Goal: Information Seeking & Learning: Find specific fact

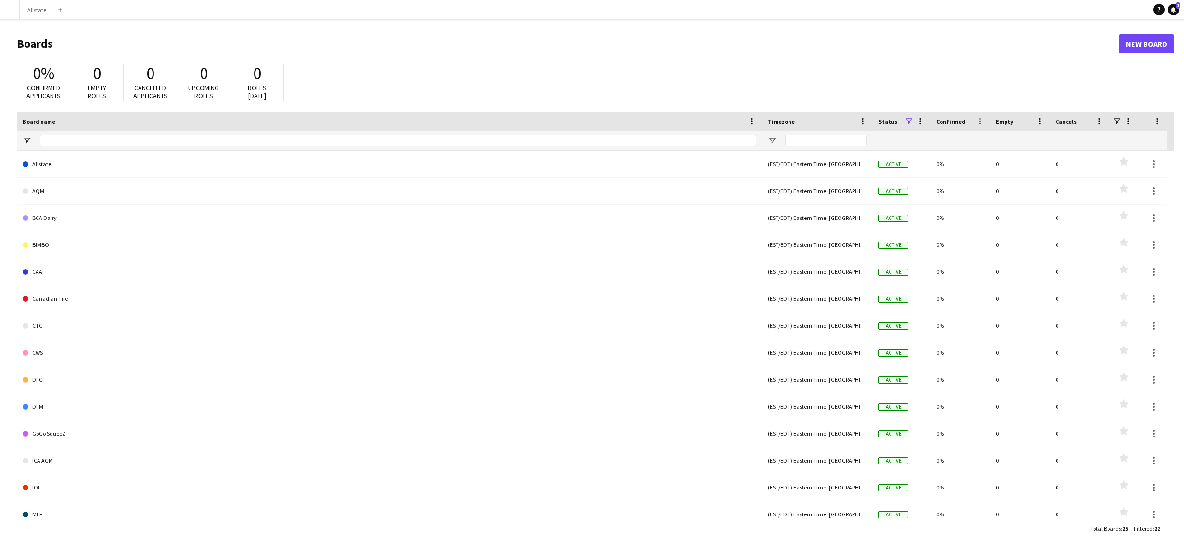
click at [7, 9] on app-icon "Menu" at bounding box center [10, 10] width 8 height 8
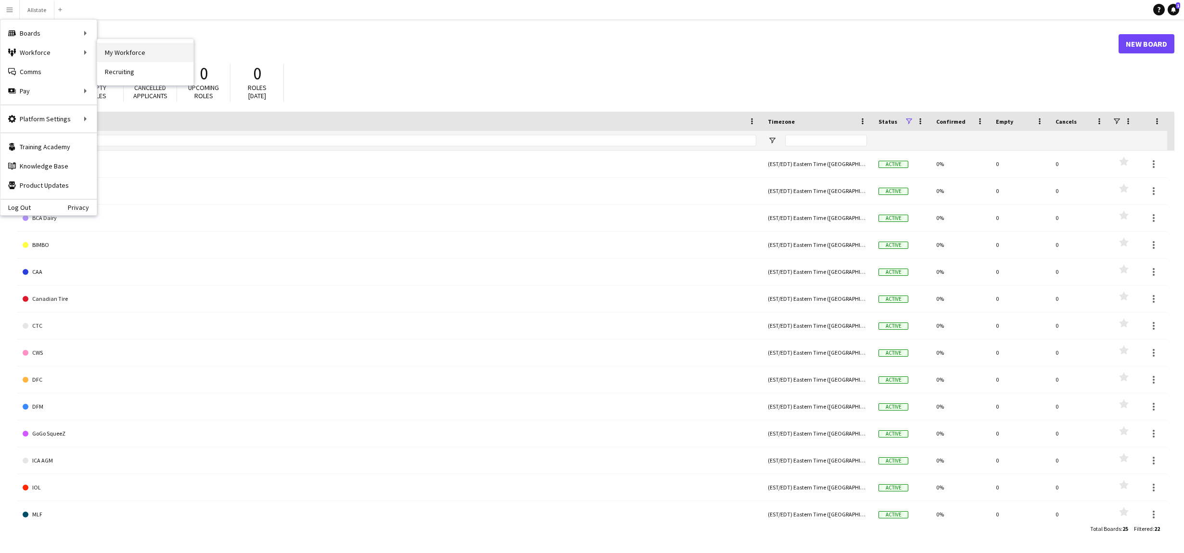
click at [150, 57] on link "My Workforce" at bounding box center [145, 52] width 96 height 19
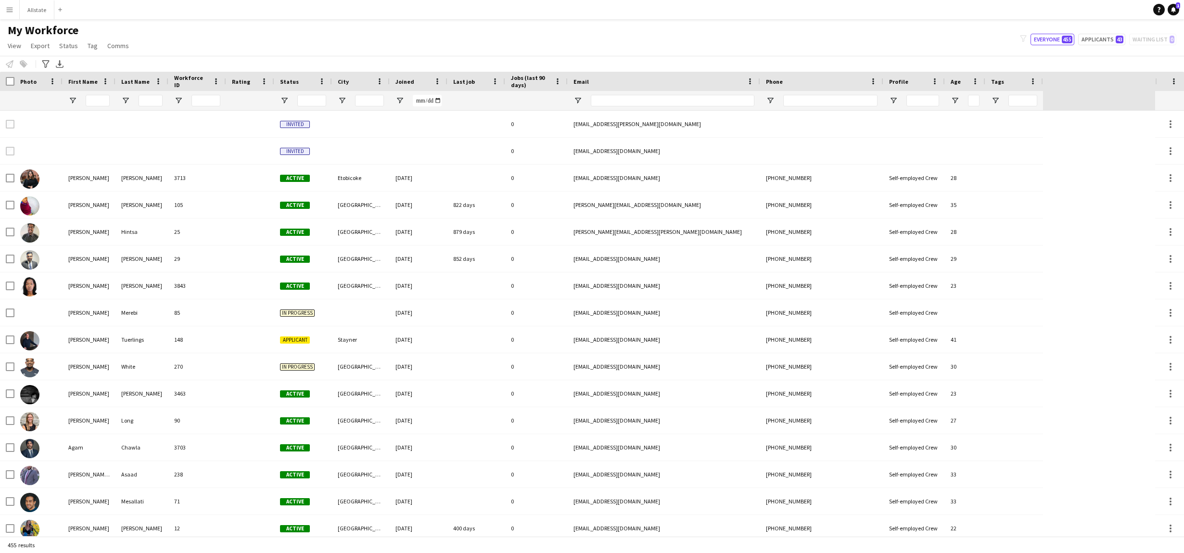
type input "**********"
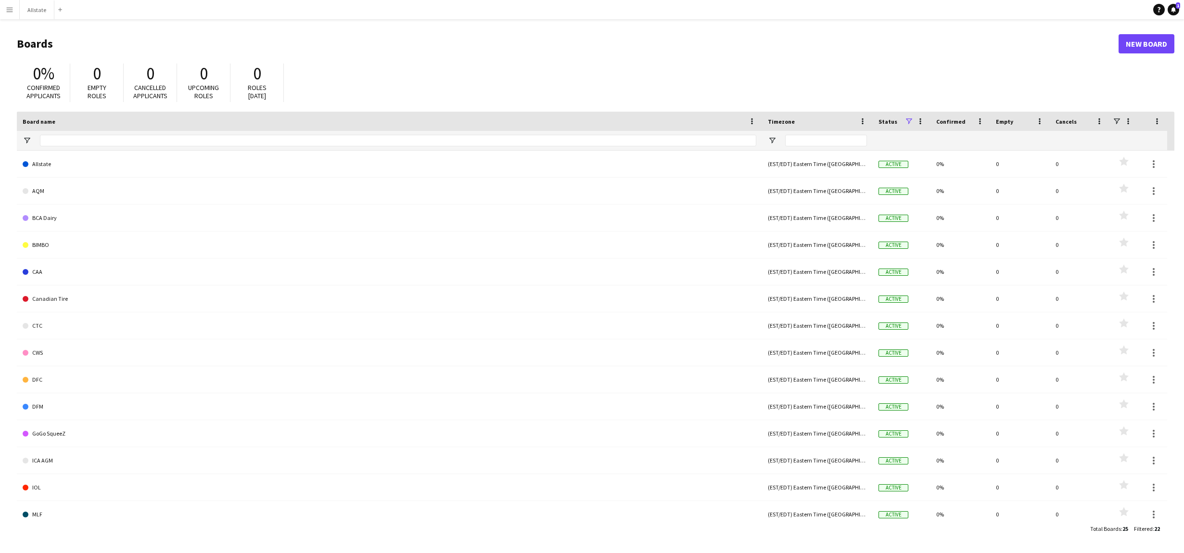
click at [8, 12] on app-icon "Menu" at bounding box center [10, 10] width 8 height 8
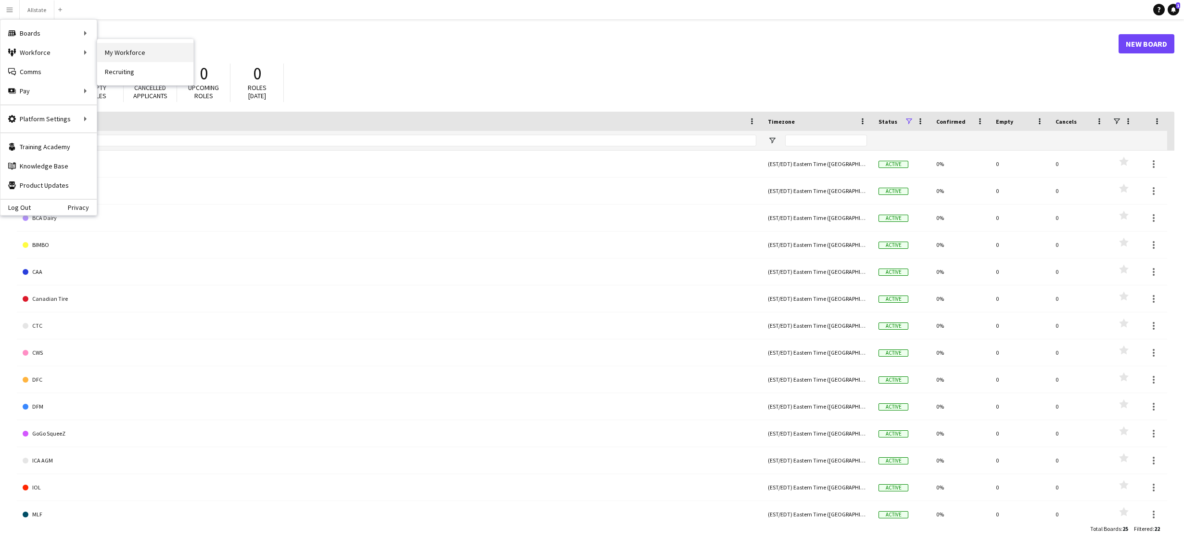
click at [140, 50] on link "My Workforce" at bounding box center [145, 52] width 96 height 19
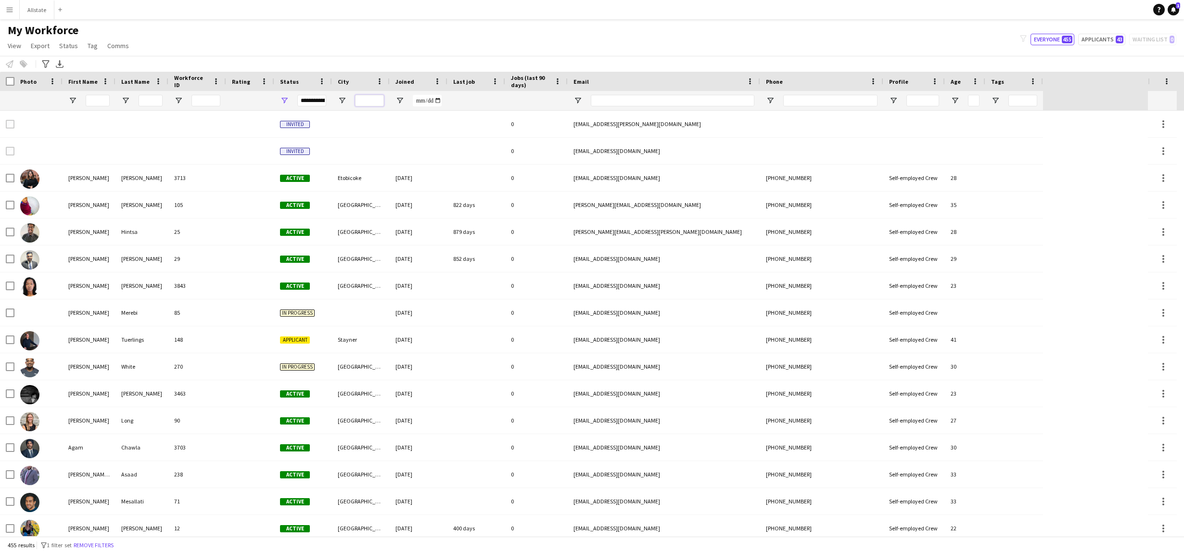
click at [365, 99] on input "City Filter Input" at bounding box center [369, 101] width 29 height 12
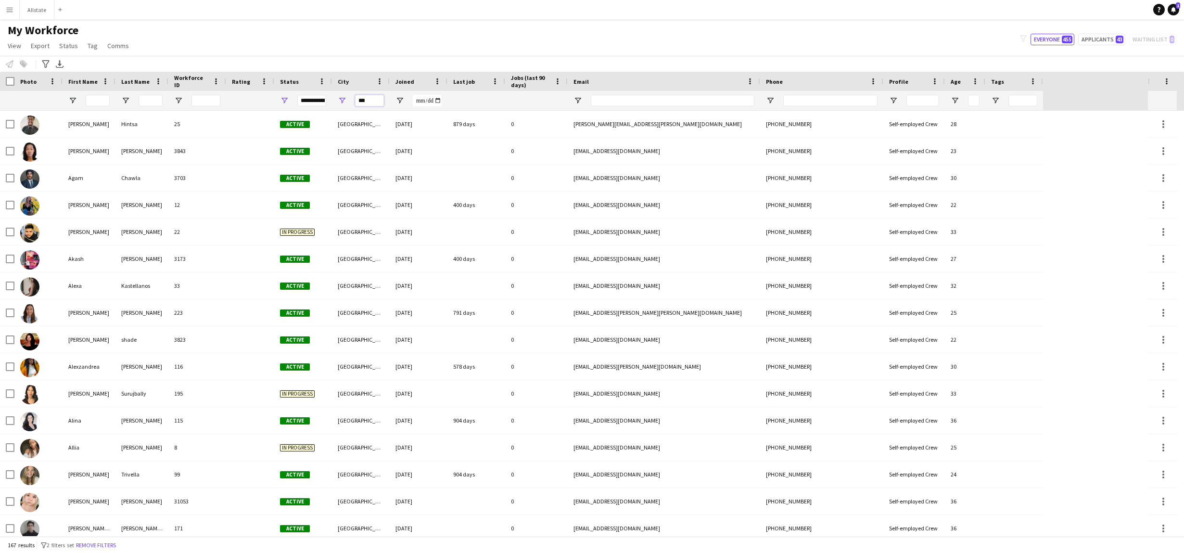
type input "***"
click at [437, 47] on div "My Workforce View Views Default view New view Update view Delete view Edit name…" at bounding box center [592, 39] width 1184 height 33
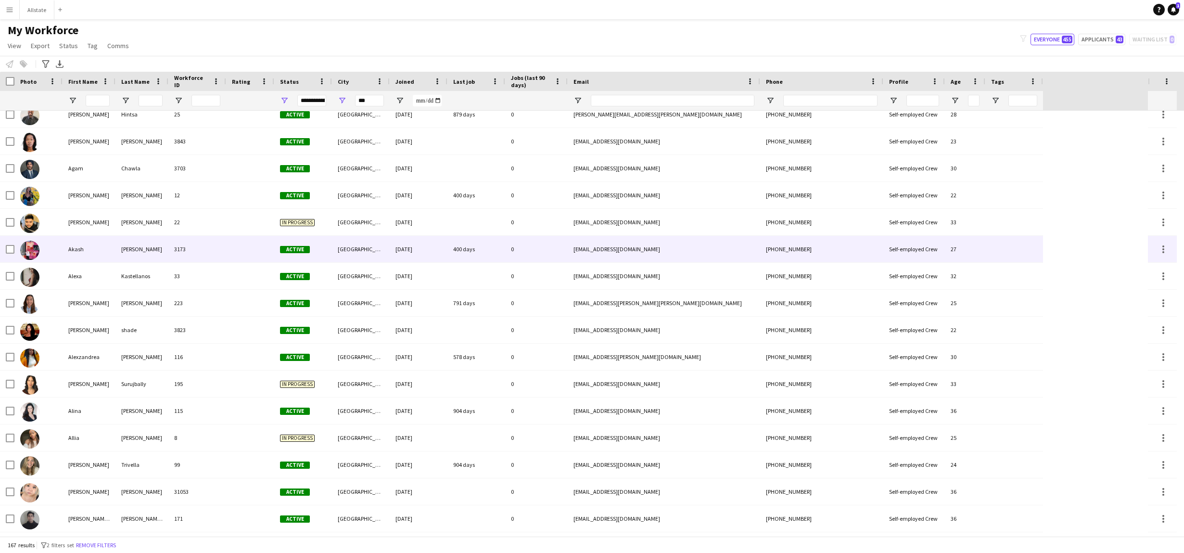
scroll to position [9, 0]
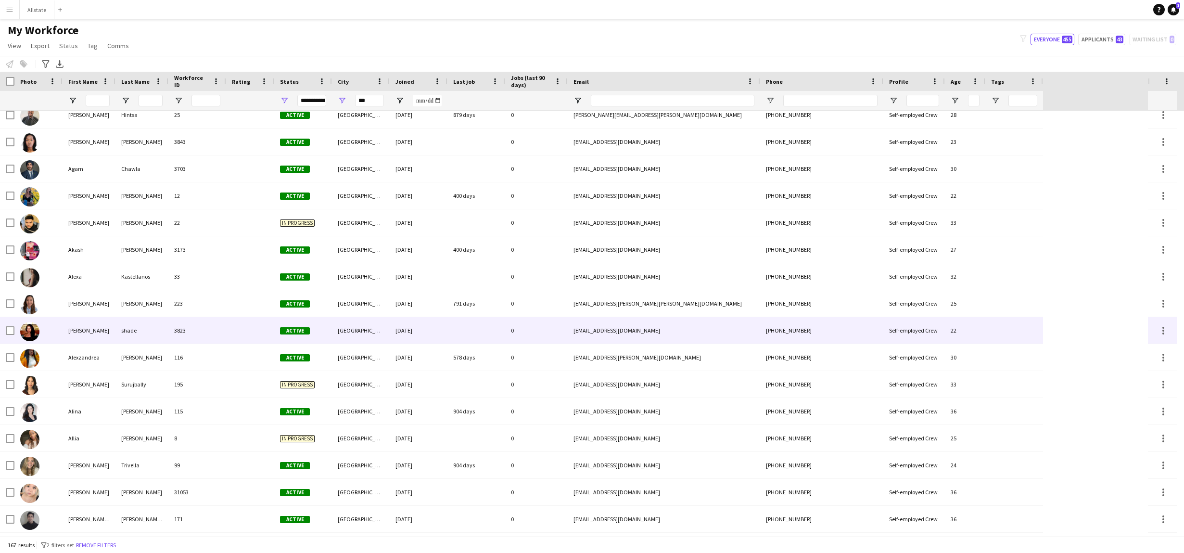
click at [260, 327] on div at bounding box center [250, 330] width 48 height 26
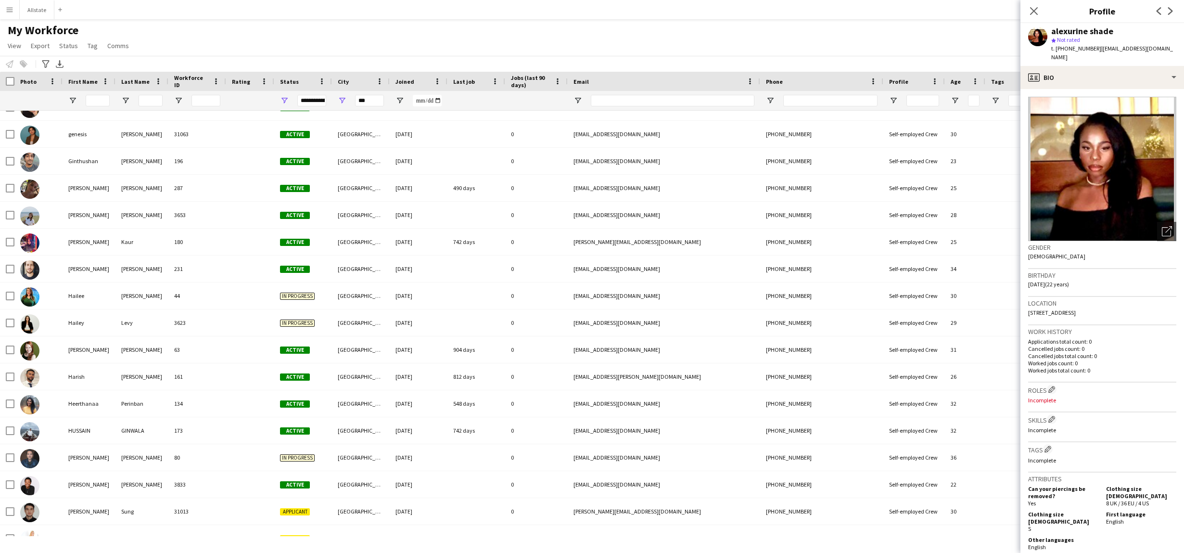
scroll to position [1619, 0]
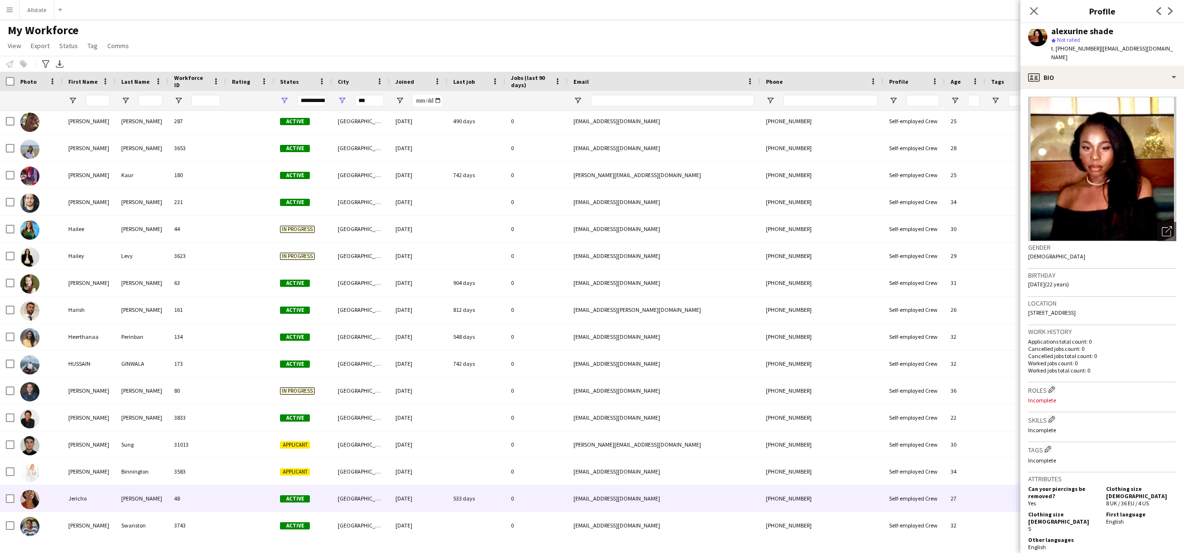
click at [141, 496] on div "[PERSON_NAME]" at bounding box center [141, 498] width 53 height 26
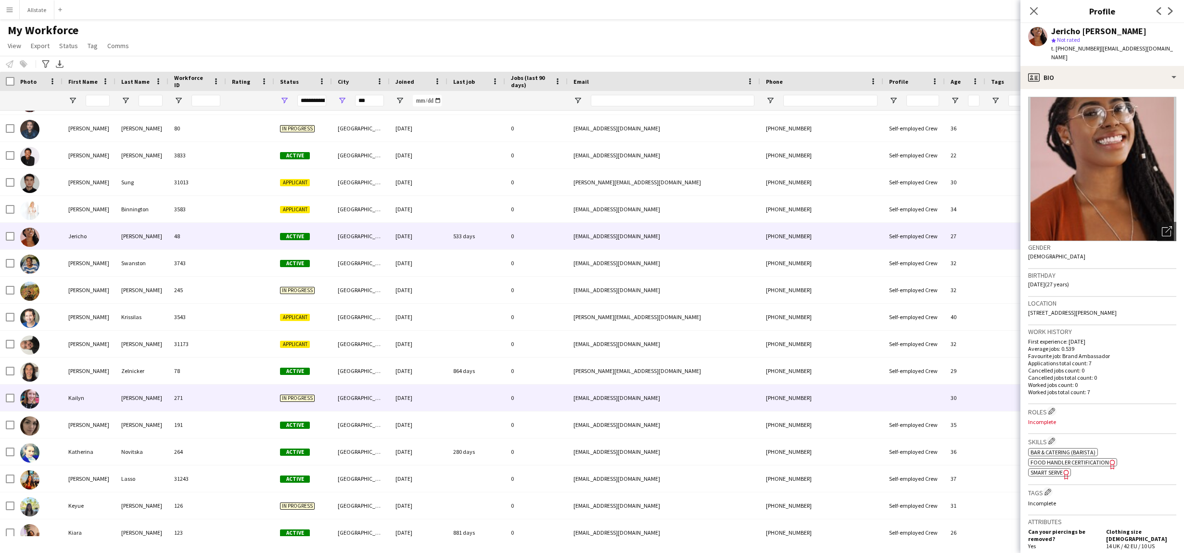
scroll to position [1916, 0]
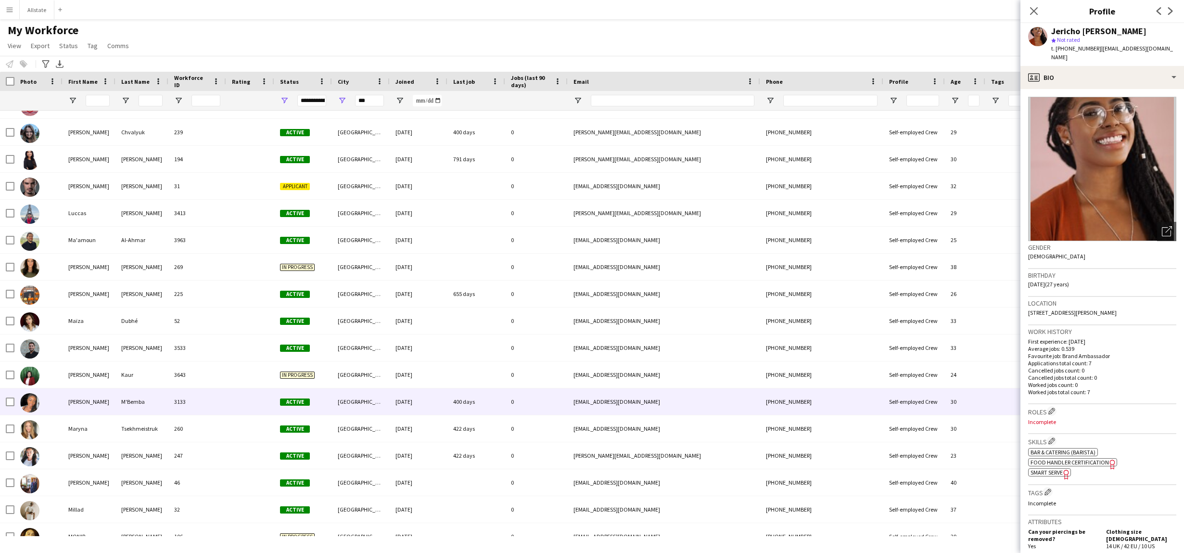
click at [303, 394] on div "Active" at bounding box center [303, 401] width 58 height 26
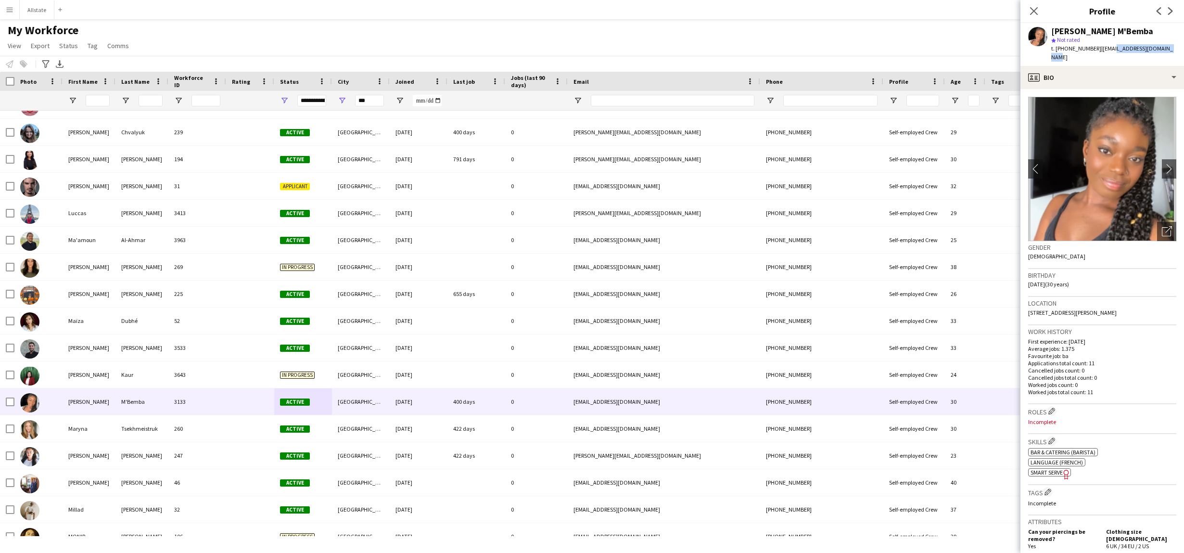
drag, startPoint x: 1171, startPoint y: 49, endPoint x: 1105, endPoint y: 45, distance: 65.5
click at [1105, 45] on div "[PERSON_NAME] M'Bemba star Not rated t. [PHONE_NUMBER] | [EMAIL_ADDRESS][DOMAIN…" at bounding box center [1102, 44] width 164 height 43
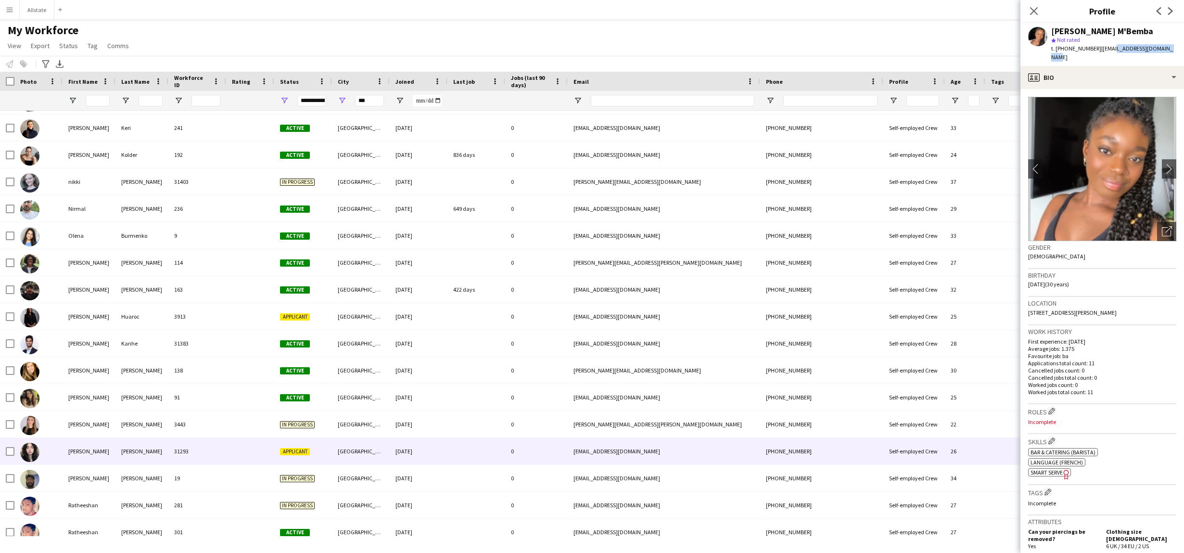
click at [228, 442] on div at bounding box center [250, 451] width 48 height 26
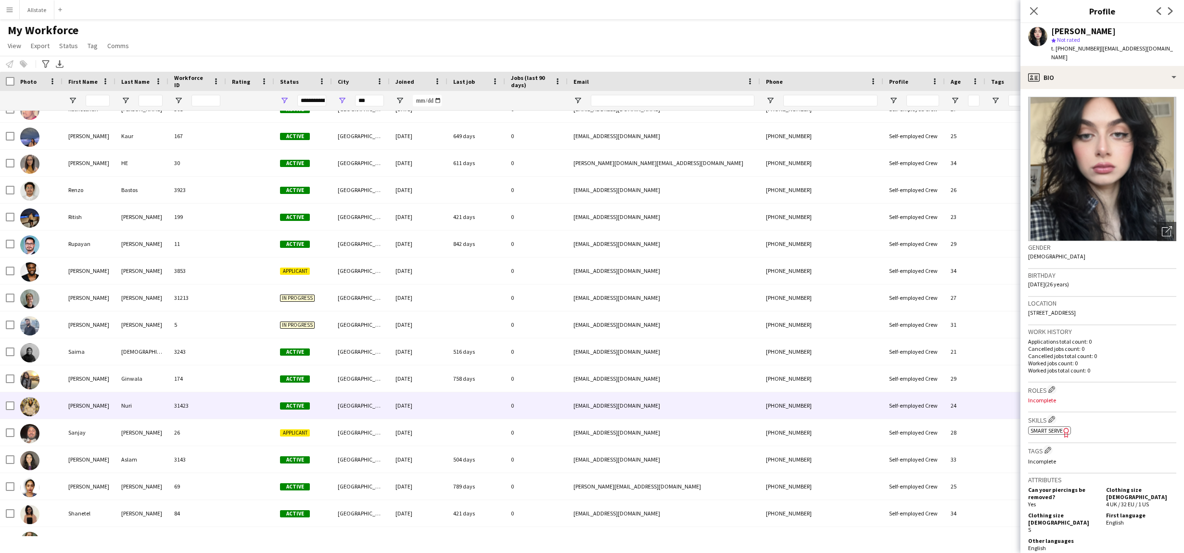
click at [186, 403] on div "31423" at bounding box center [197, 405] width 58 height 26
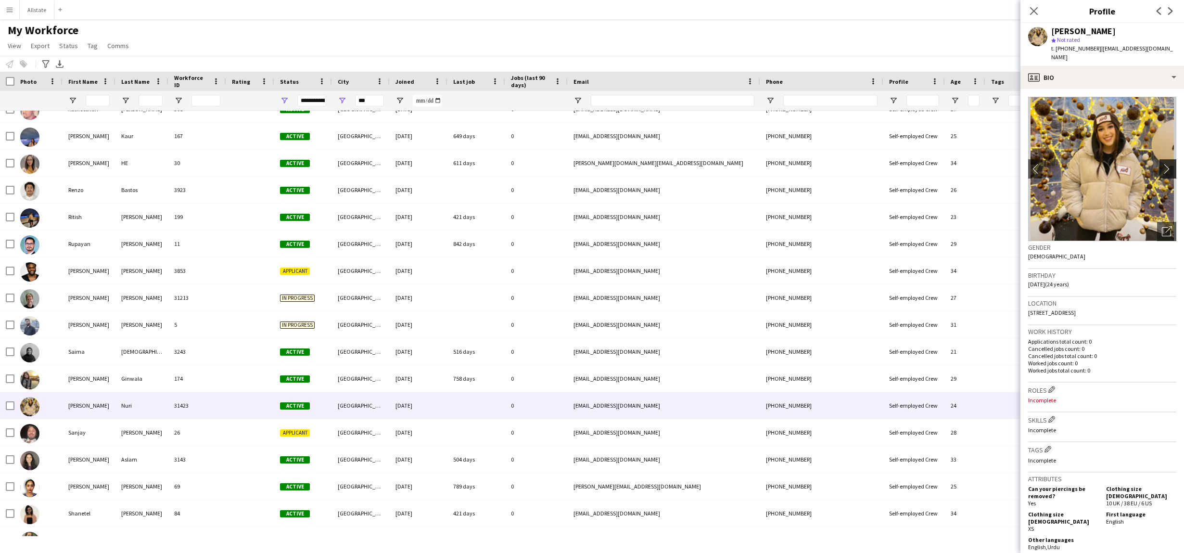
click at [1167, 164] on app-icon "chevron-right" at bounding box center [1169, 169] width 15 height 10
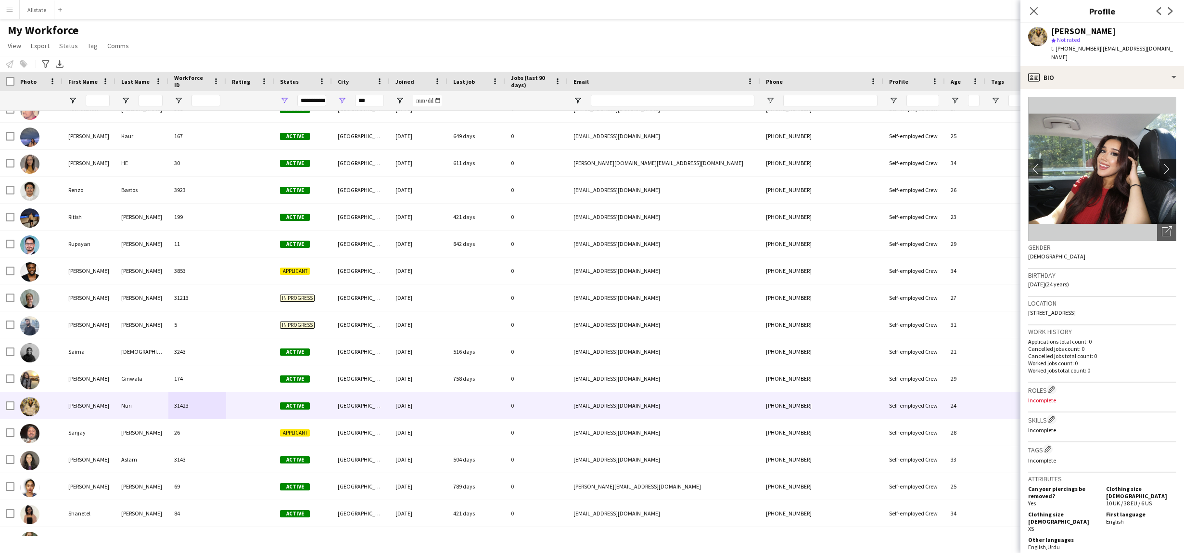
click at [1163, 164] on app-icon "chevron-right" at bounding box center [1169, 169] width 15 height 10
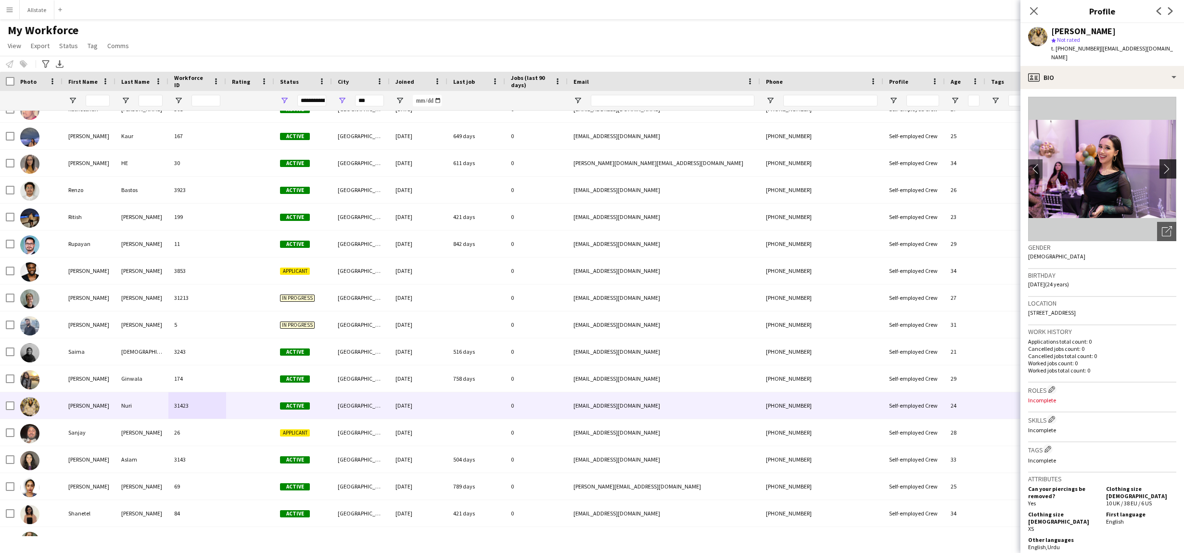
click at [1163, 164] on app-icon "chevron-right" at bounding box center [1169, 169] width 15 height 10
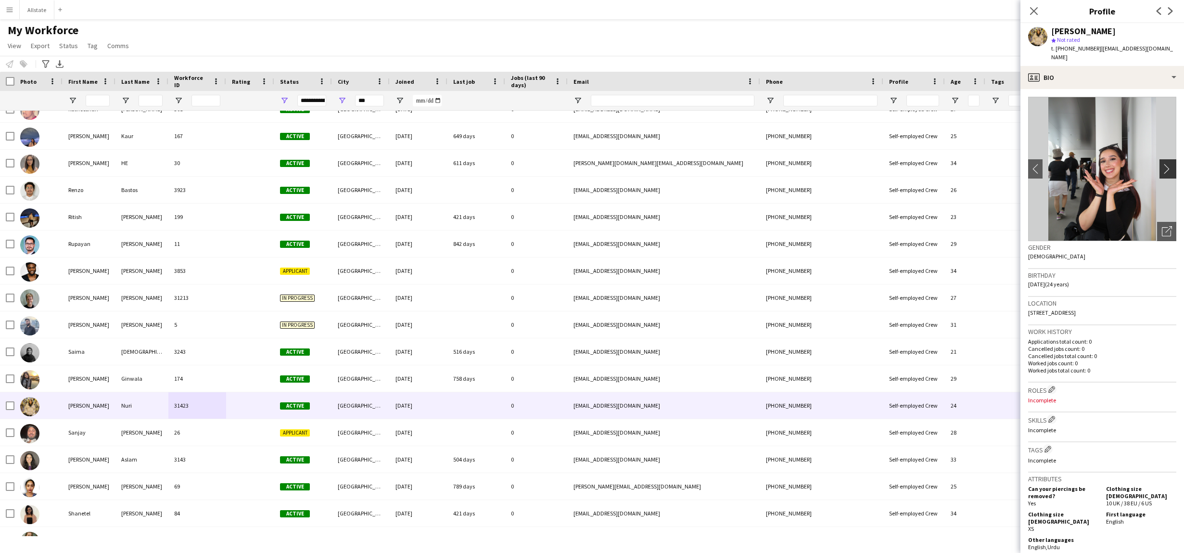
click at [1163, 164] on app-icon "chevron-right" at bounding box center [1169, 169] width 15 height 10
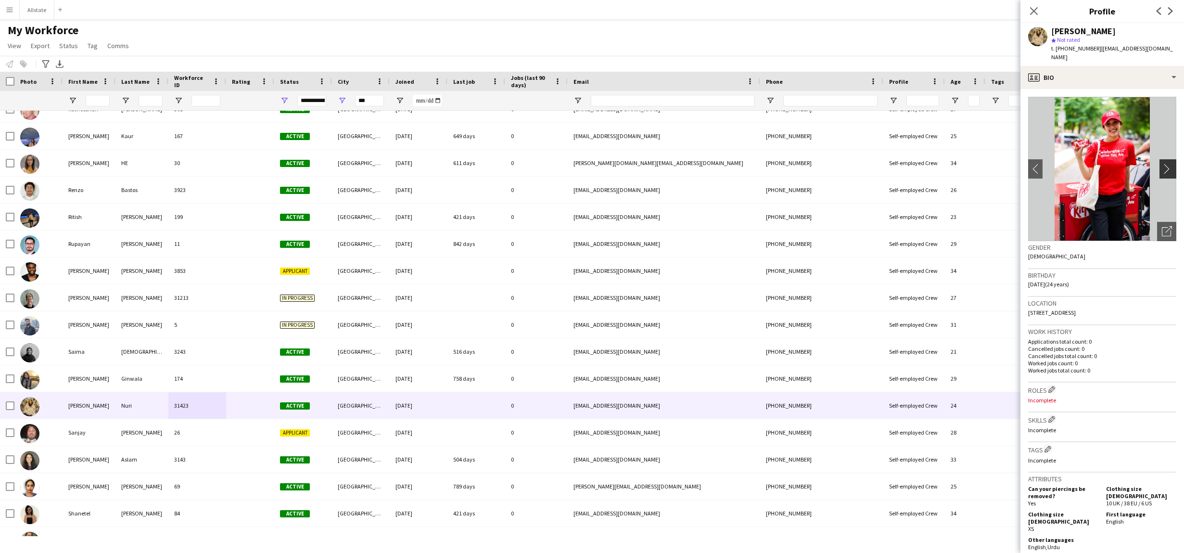
click at [1163, 164] on app-icon "chevron-right" at bounding box center [1169, 169] width 15 height 10
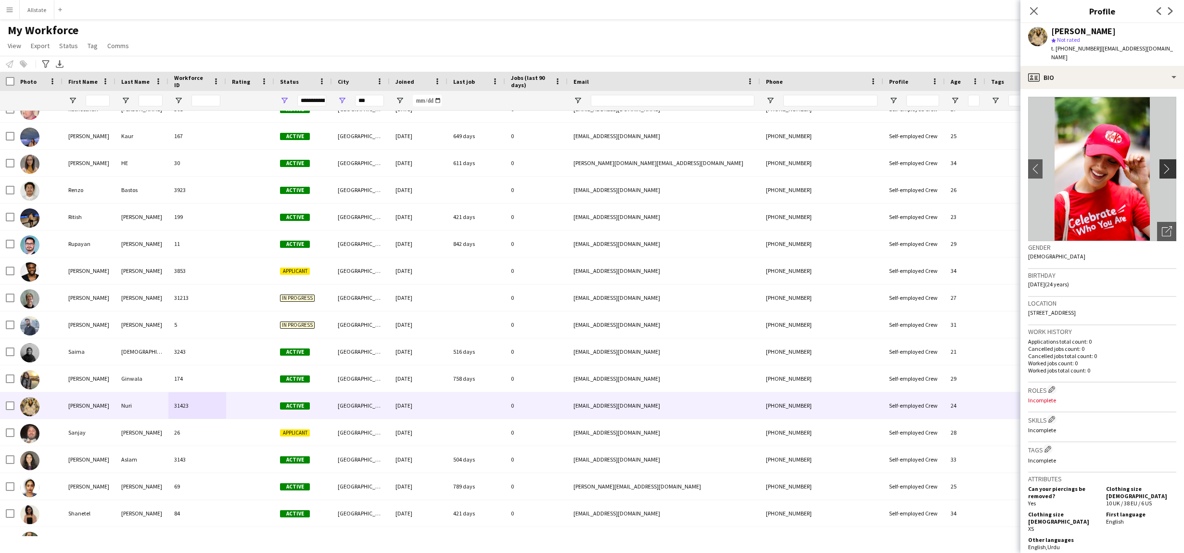
click at [1163, 164] on app-icon "chevron-right" at bounding box center [1169, 169] width 15 height 10
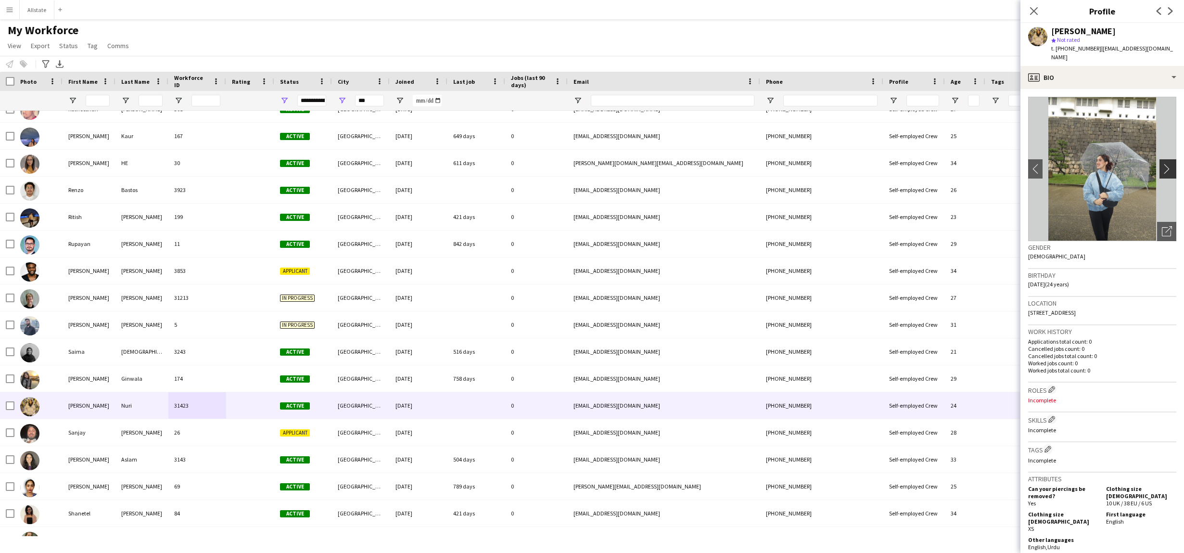
click at [1163, 164] on app-icon "chevron-right" at bounding box center [1169, 169] width 15 height 10
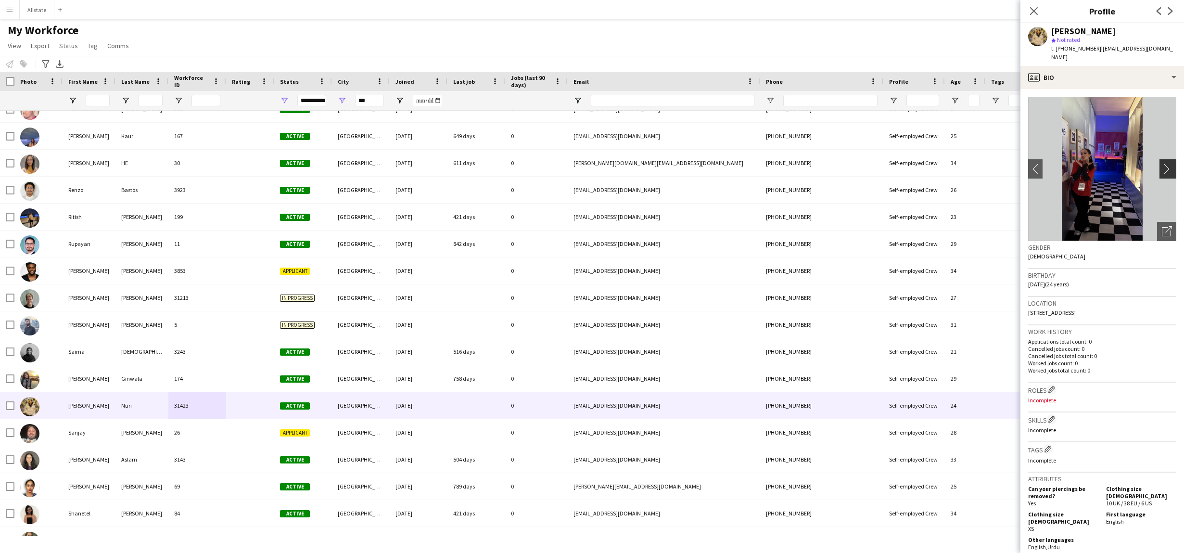
click at [1163, 164] on app-icon "chevron-right" at bounding box center [1169, 169] width 15 height 10
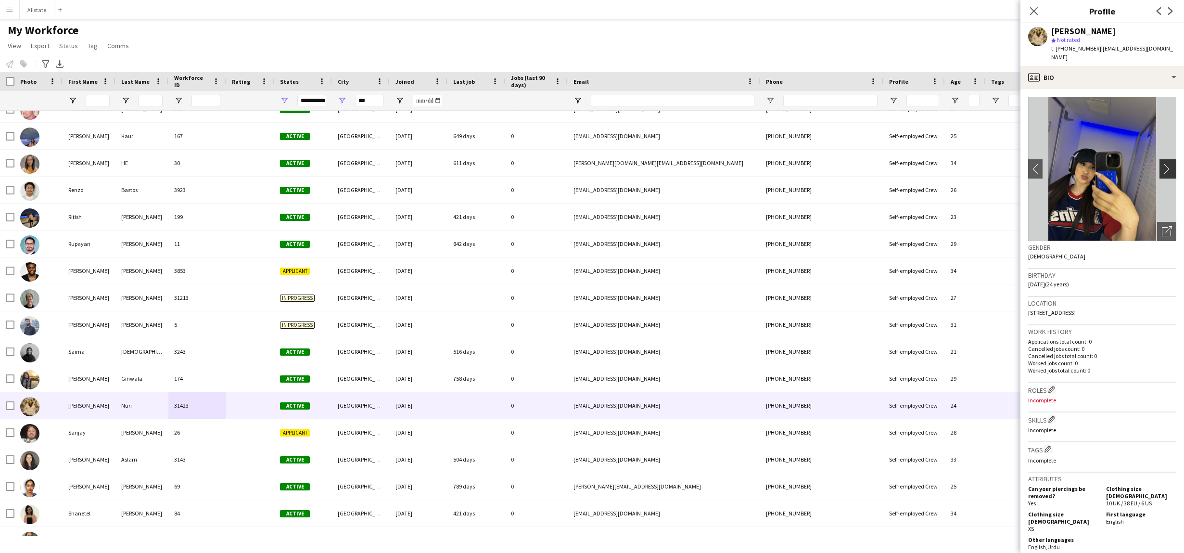
click at [1163, 164] on app-icon "chevron-right" at bounding box center [1169, 169] width 15 height 10
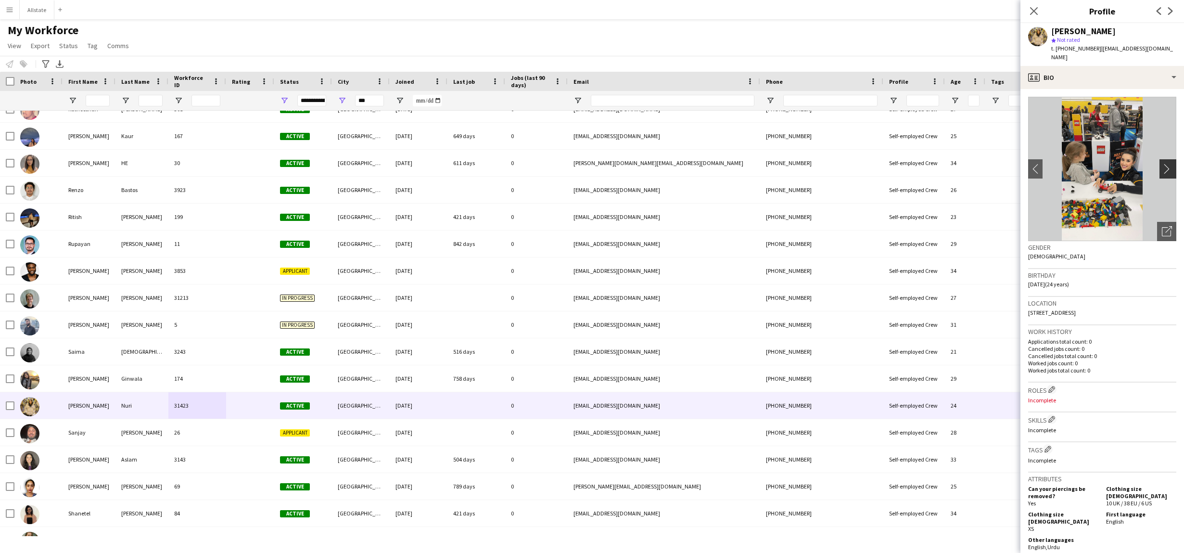
click at [1163, 164] on app-icon "chevron-right" at bounding box center [1169, 169] width 15 height 10
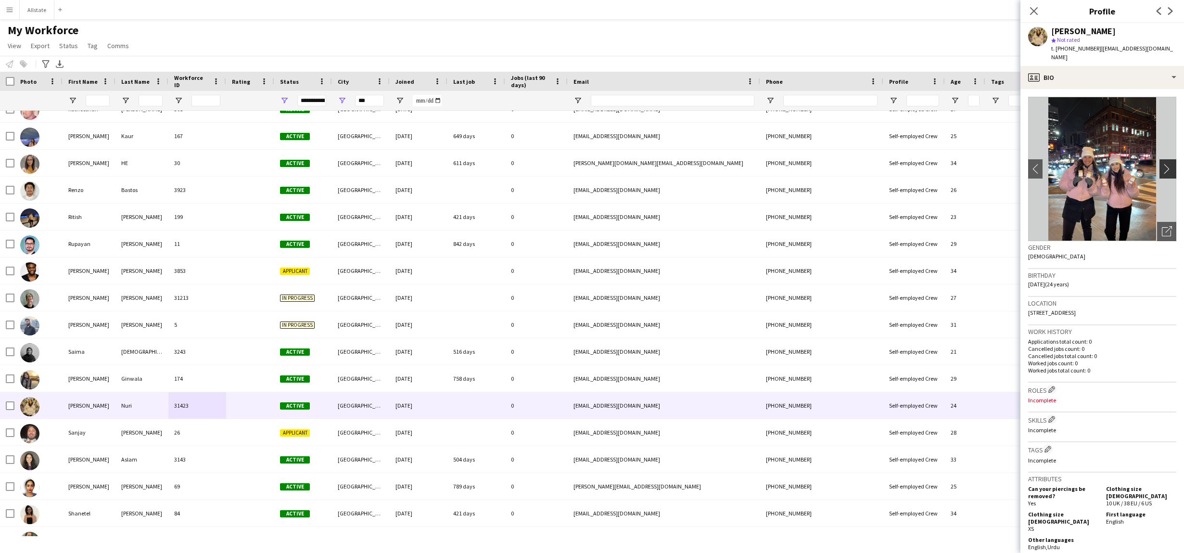
click at [1163, 164] on app-icon "chevron-right" at bounding box center [1169, 169] width 15 height 10
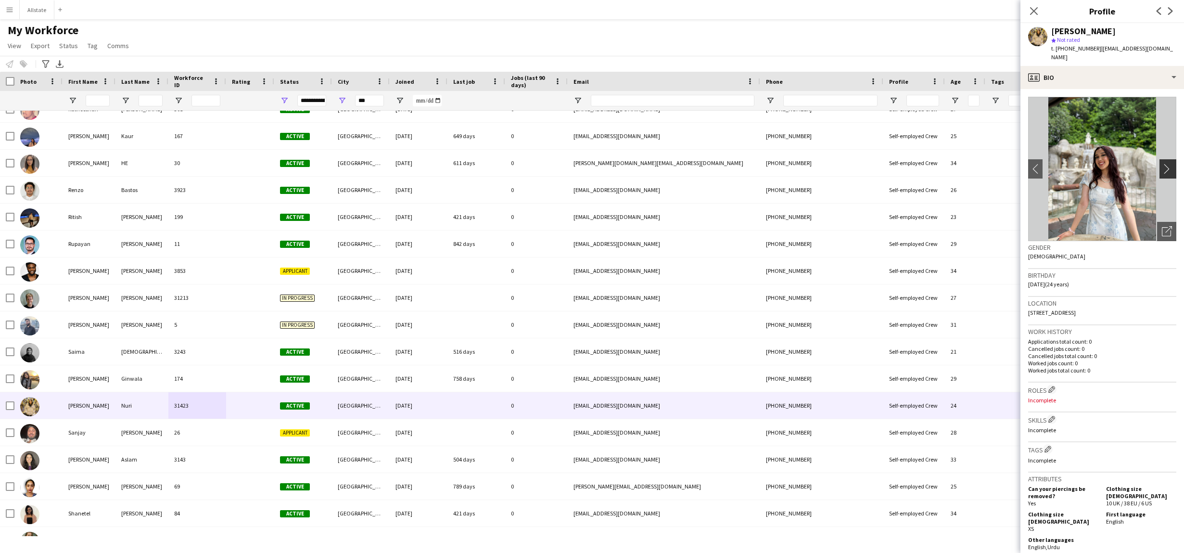
click at [1163, 164] on app-icon "chevron-right" at bounding box center [1169, 169] width 15 height 10
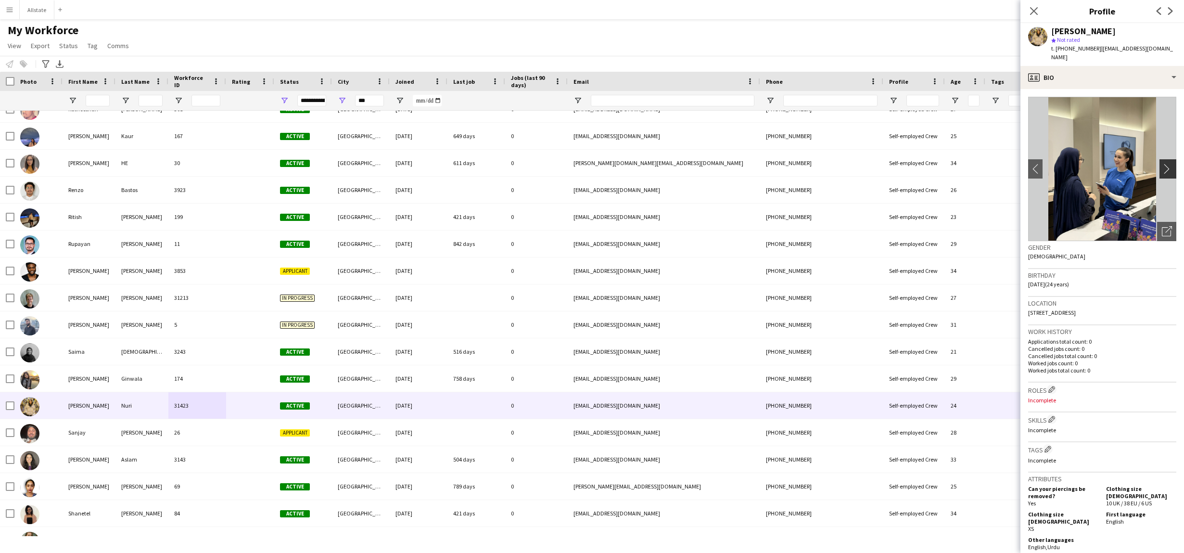
click at [1162, 164] on app-icon "chevron-right" at bounding box center [1169, 169] width 15 height 10
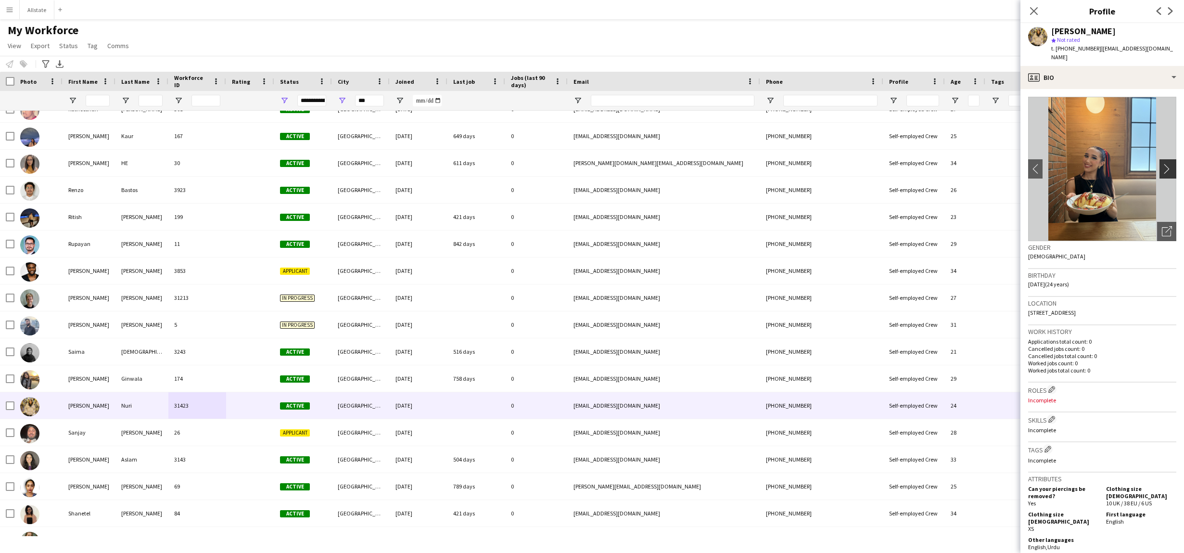
click at [1163, 164] on app-icon "chevron-right" at bounding box center [1169, 169] width 15 height 10
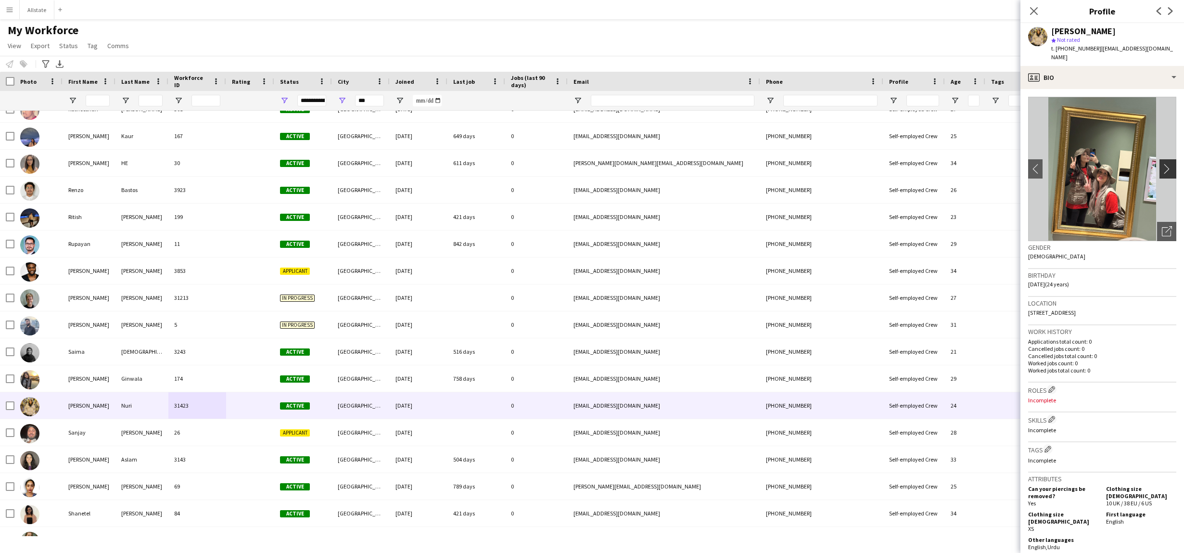
click at [1163, 164] on app-icon "chevron-right" at bounding box center [1169, 169] width 15 height 10
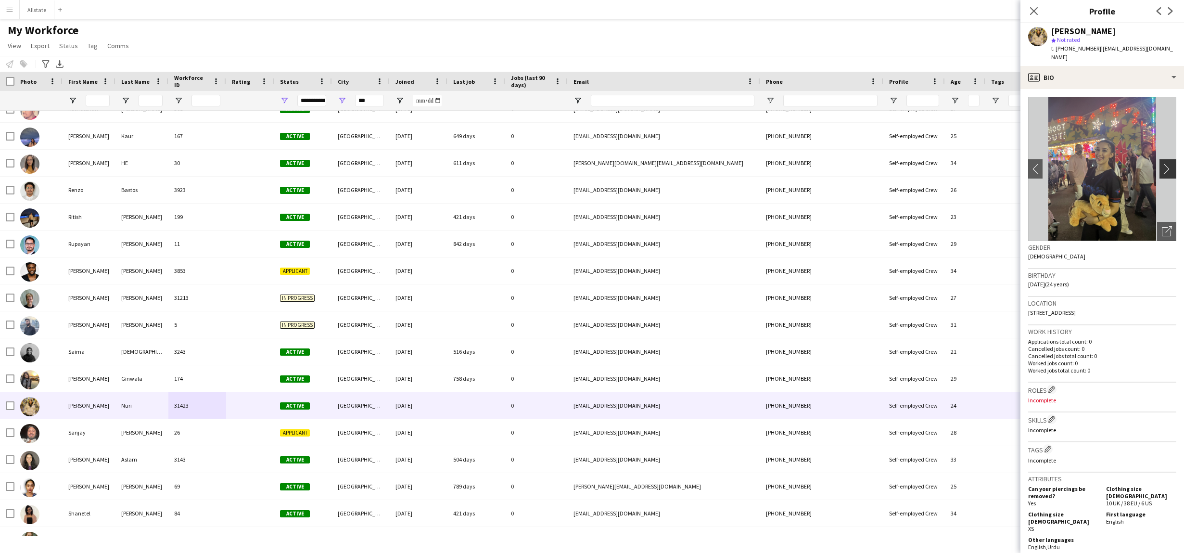
click at [1163, 164] on app-icon "chevron-right" at bounding box center [1169, 169] width 15 height 10
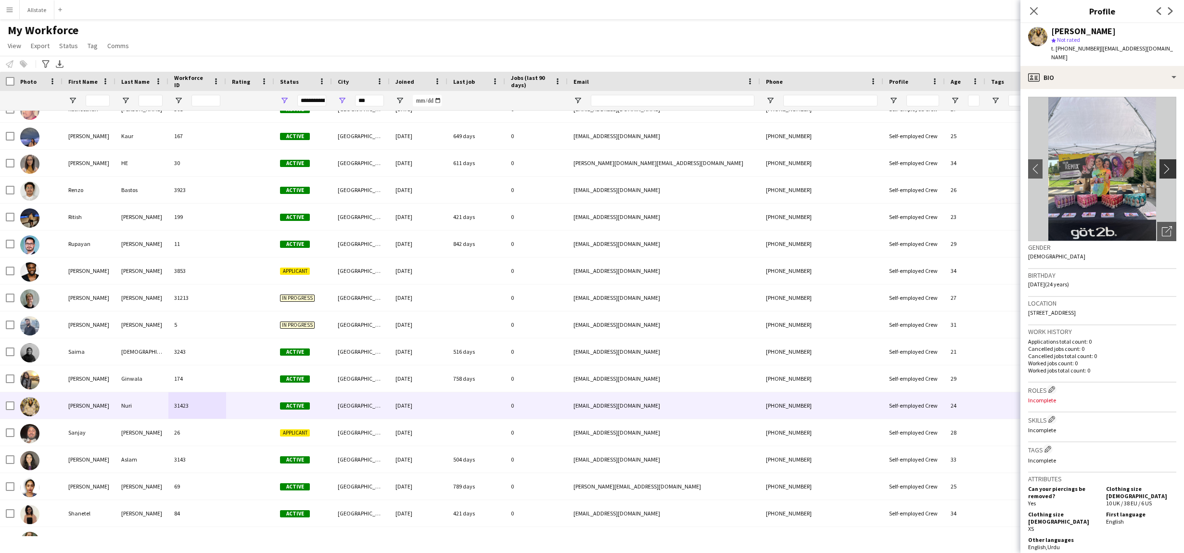
click at [1163, 164] on app-icon "chevron-right" at bounding box center [1169, 169] width 15 height 10
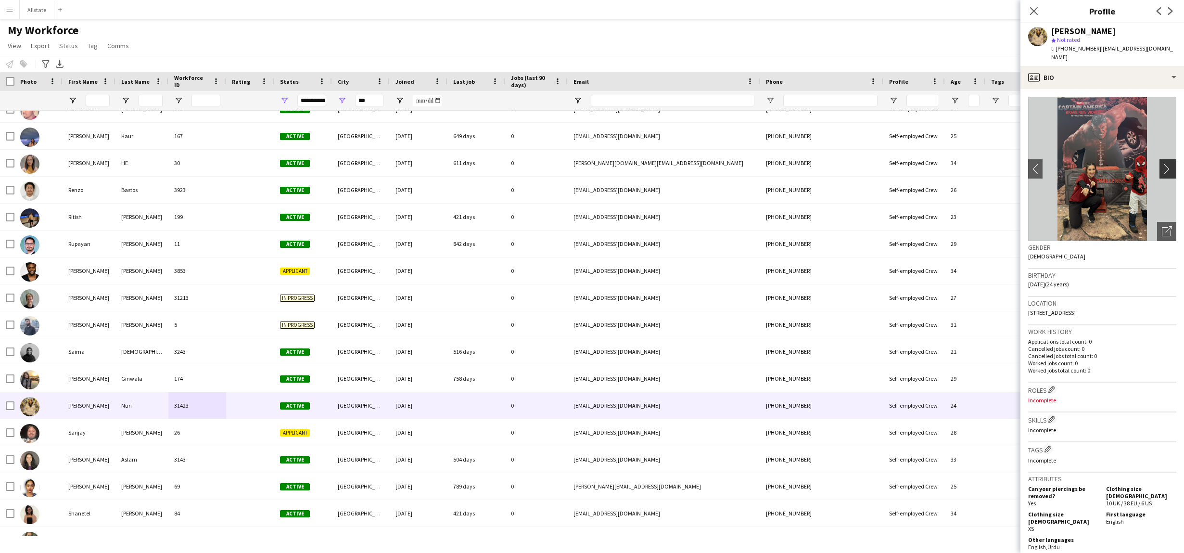
click at [1163, 164] on app-icon "chevron-right" at bounding box center [1169, 169] width 15 height 10
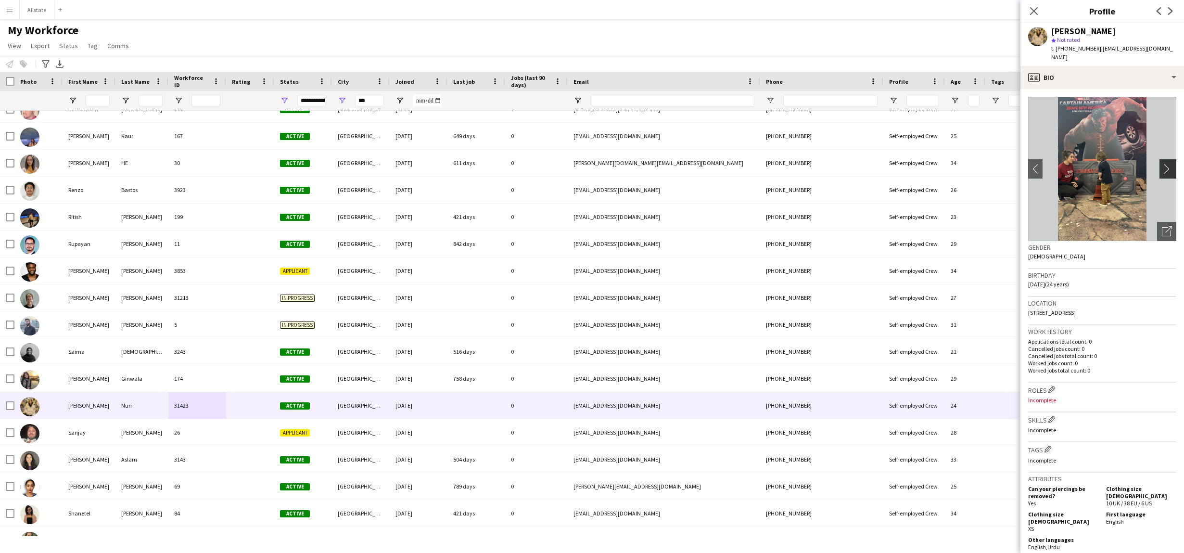
click at [1163, 164] on app-icon "chevron-right" at bounding box center [1169, 169] width 15 height 10
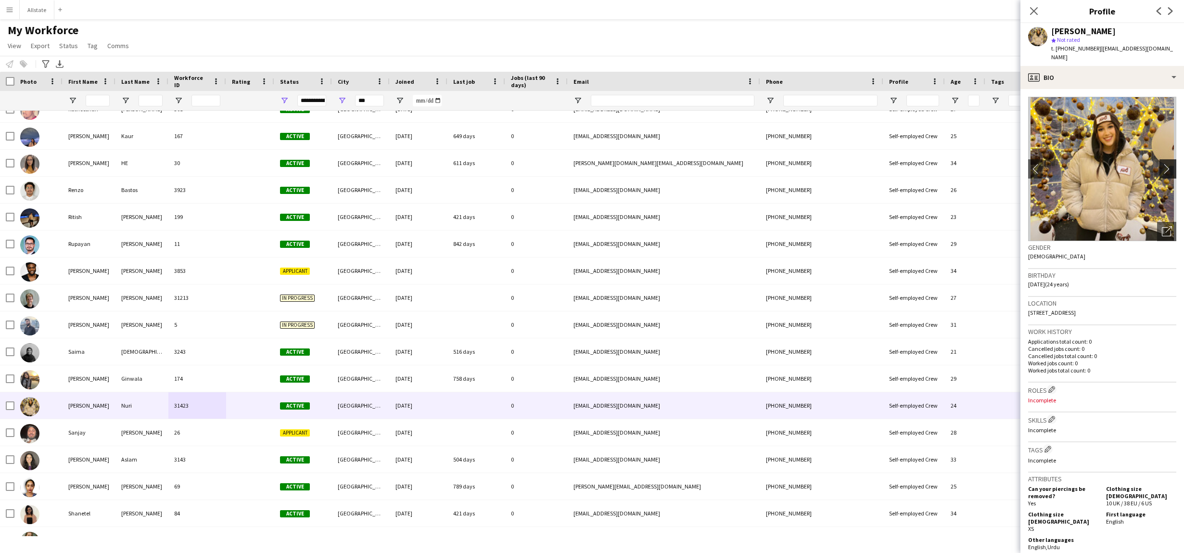
click at [1163, 164] on app-icon "chevron-right" at bounding box center [1169, 169] width 15 height 10
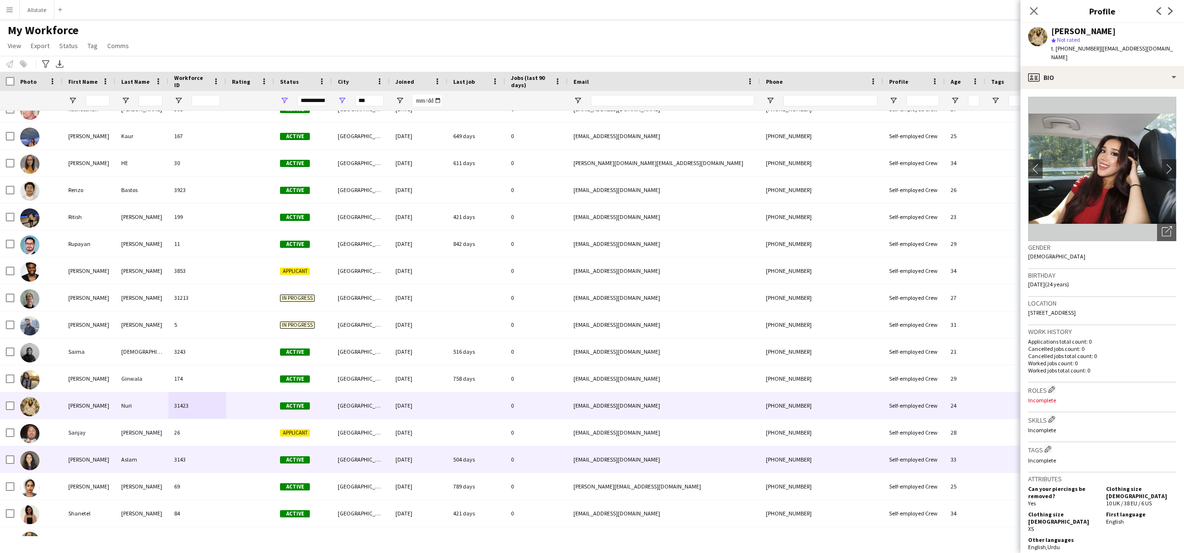
click at [196, 466] on div "3143" at bounding box center [197, 459] width 58 height 26
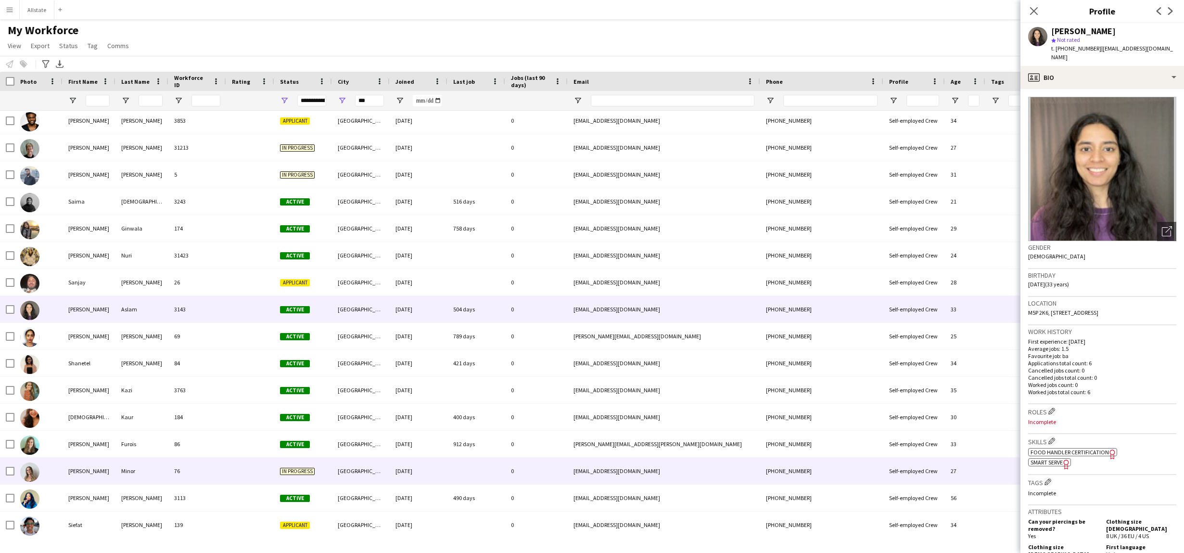
scroll to position [3593, 0]
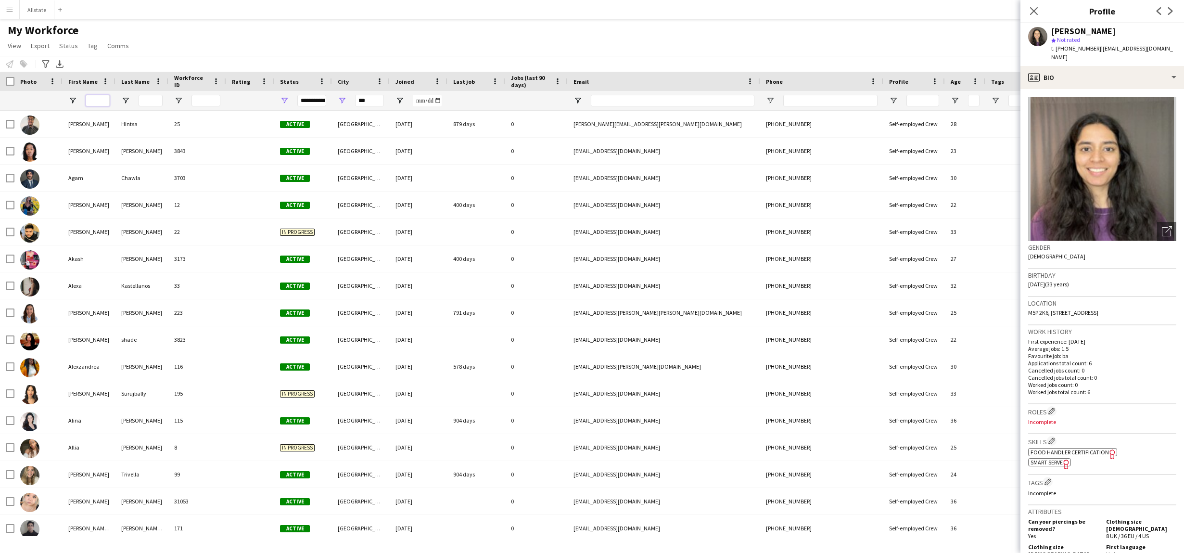
click at [94, 102] on input "First Name Filter Input" at bounding box center [98, 101] width 24 height 12
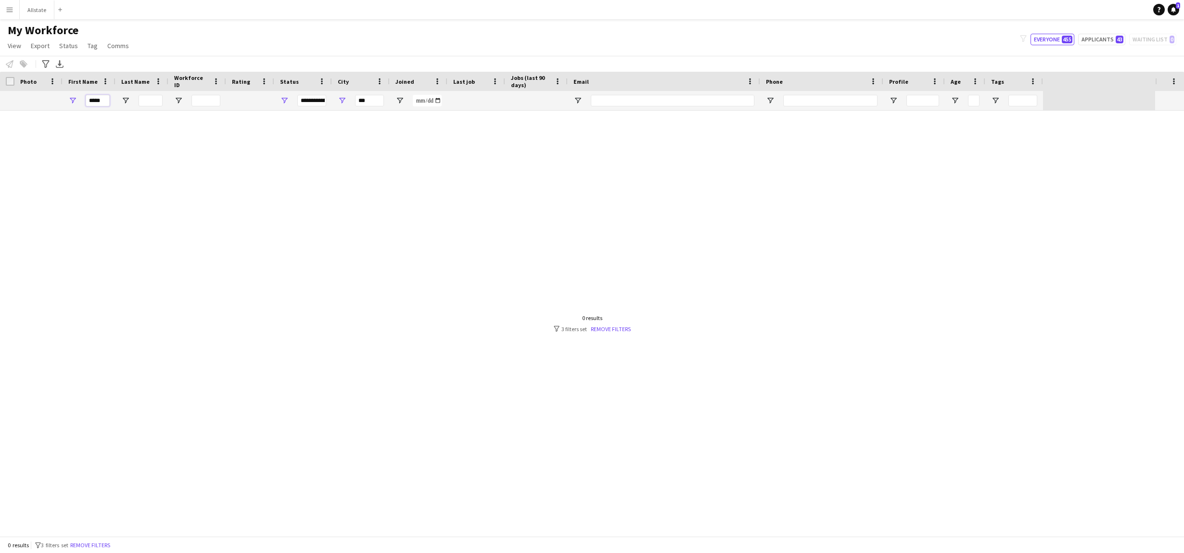
type input "*****"
drag, startPoint x: 371, startPoint y: 100, endPoint x: 333, endPoint y: 100, distance: 38.5
click at [333, 100] on div "***" at bounding box center [361, 100] width 58 height 19
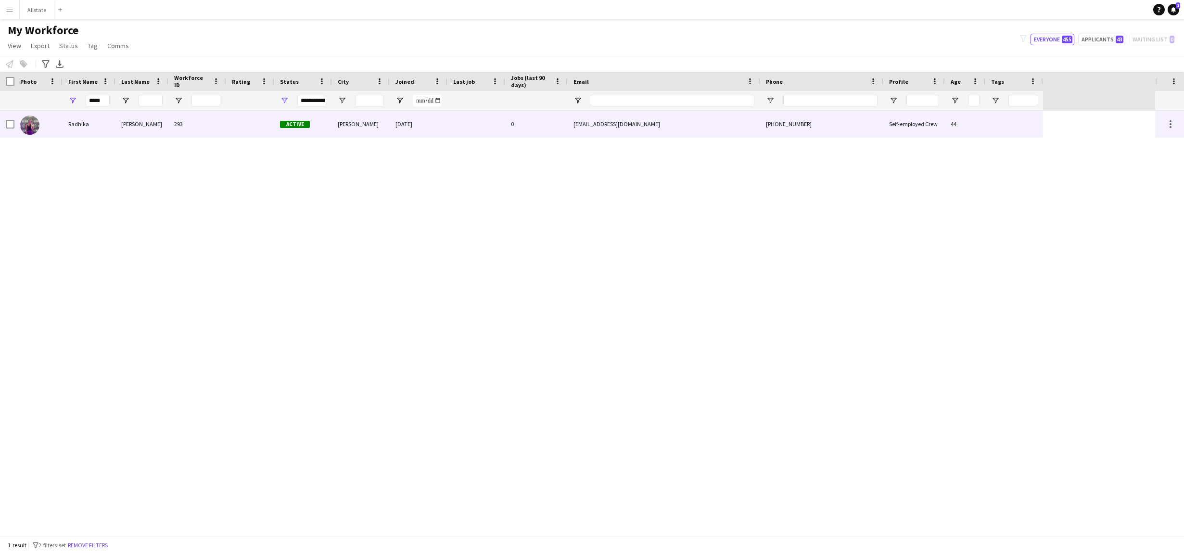
click at [179, 119] on div "293" at bounding box center [197, 124] width 58 height 26
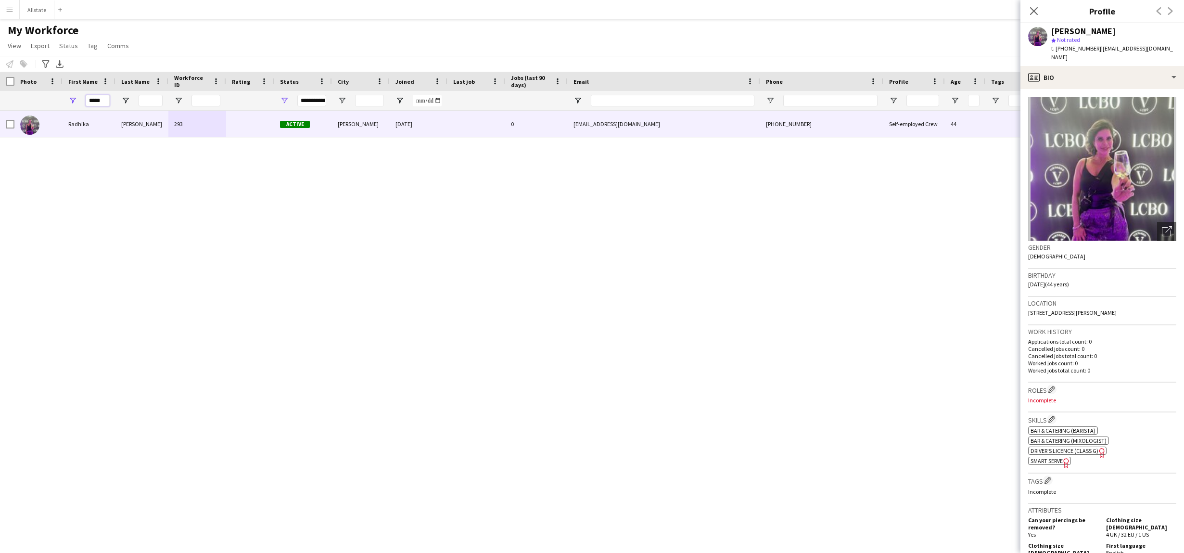
drag, startPoint x: 106, startPoint y: 103, endPoint x: 75, endPoint y: 103, distance: 31.8
click at [75, 103] on div "*****" at bounding box center [89, 100] width 53 height 19
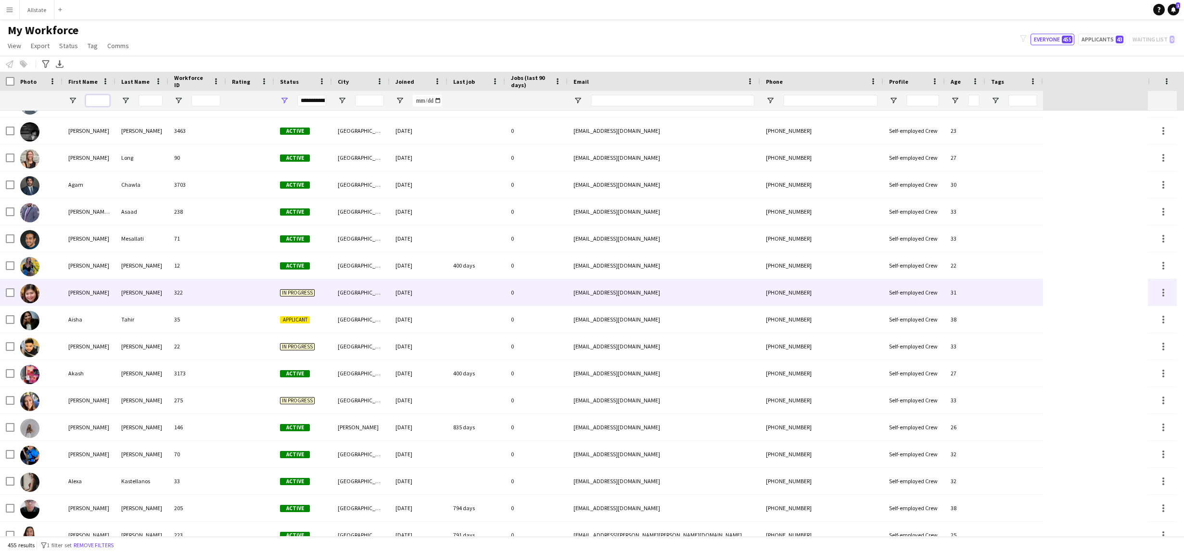
scroll to position [319, 0]
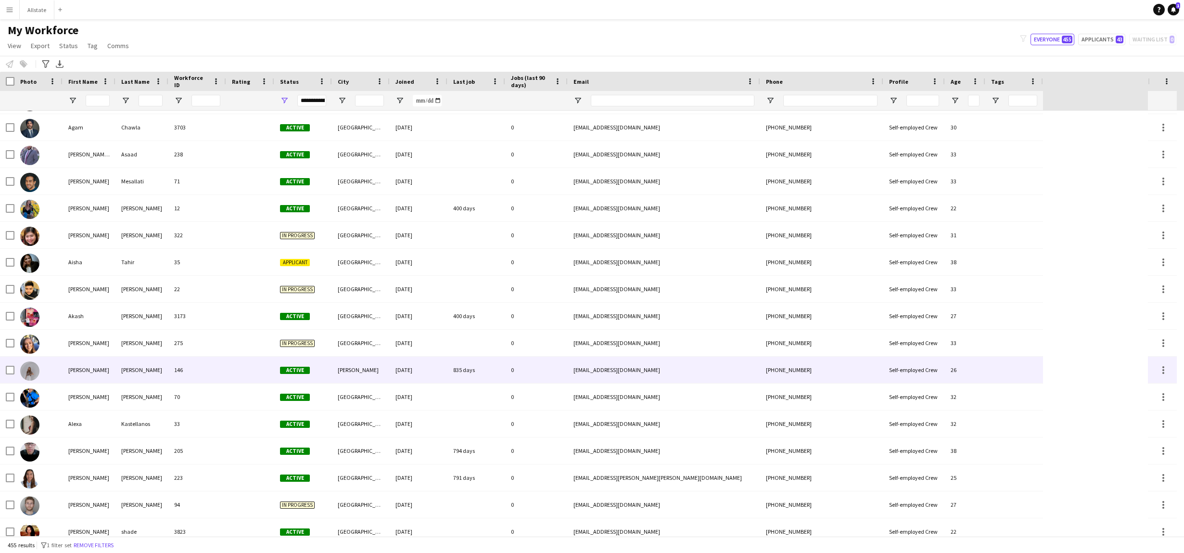
click at [116, 366] on div "[PERSON_NAME]" at bounding box center [141, 370] width 53 height 26
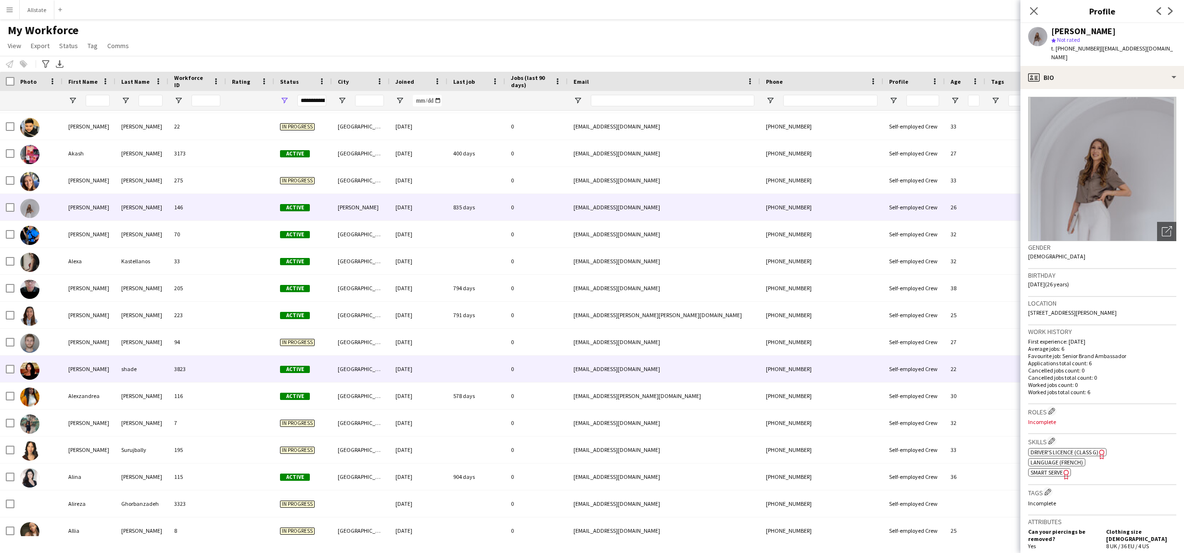
click at [641, 357] on div "[EMAIL_ADDRESS][DOMAIN_NAME]" at bounding box center [664, 369] width 192 height 26
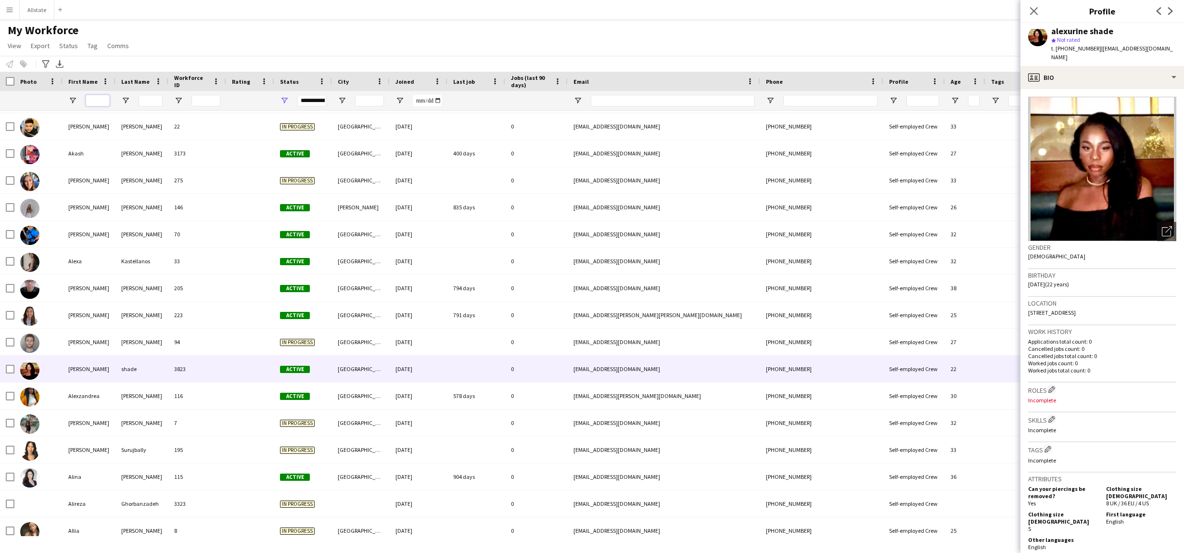
click at [106, 101] on input "First Name Filter Input" at bounding box center [98, 101] width 24 height 12
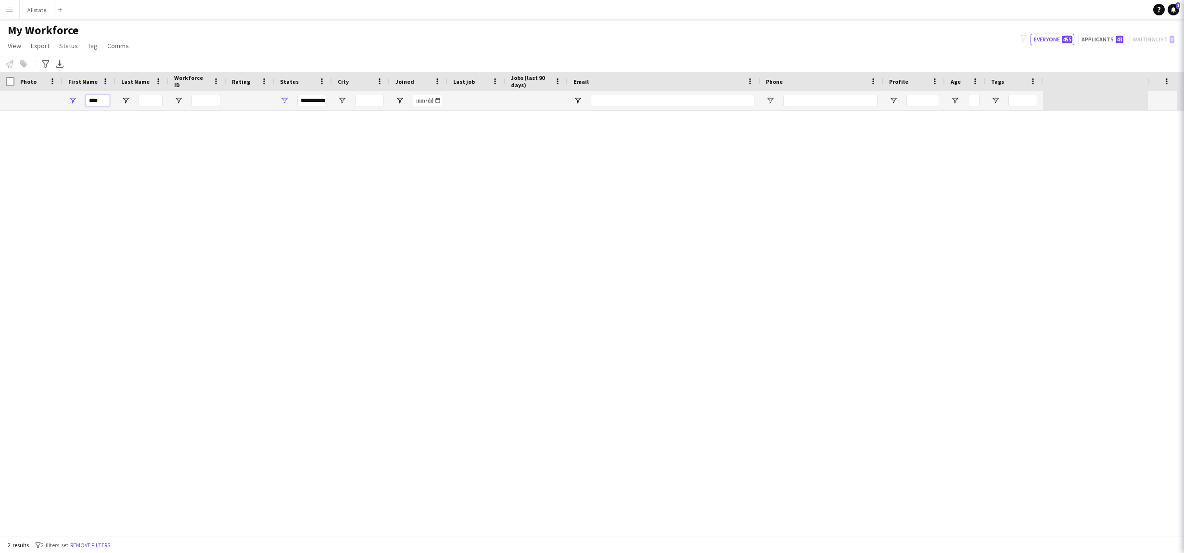
scroll to position [0, 0]
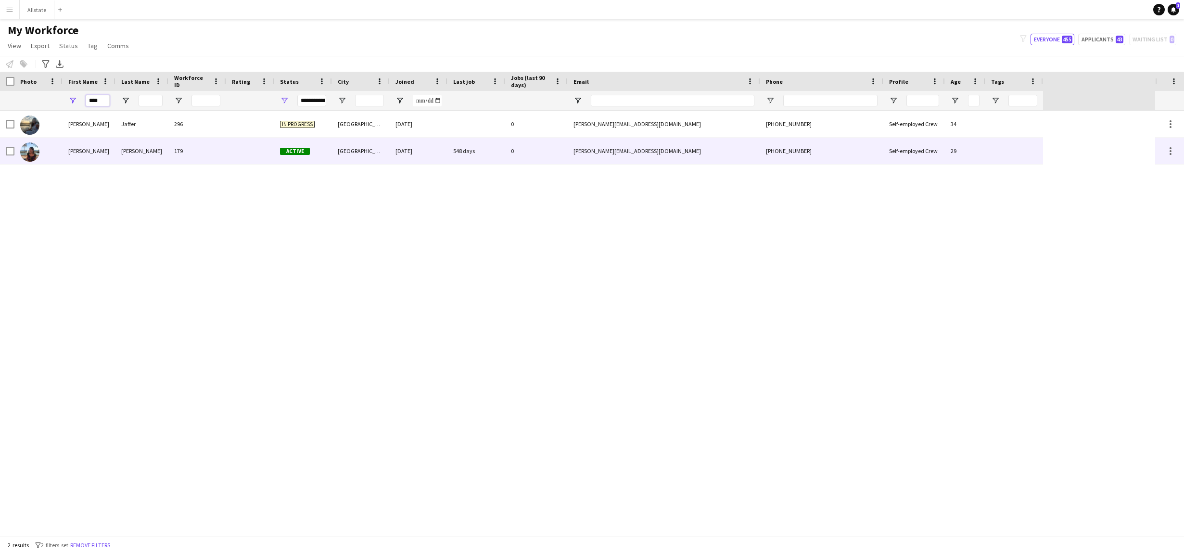
type input "****"
click at [118, 156] on div "[PERSON_NAME]" at bounding box center [141, 151] width 53 height 26
